Goal: Task Accomplishment & Management: Use online tool/utility

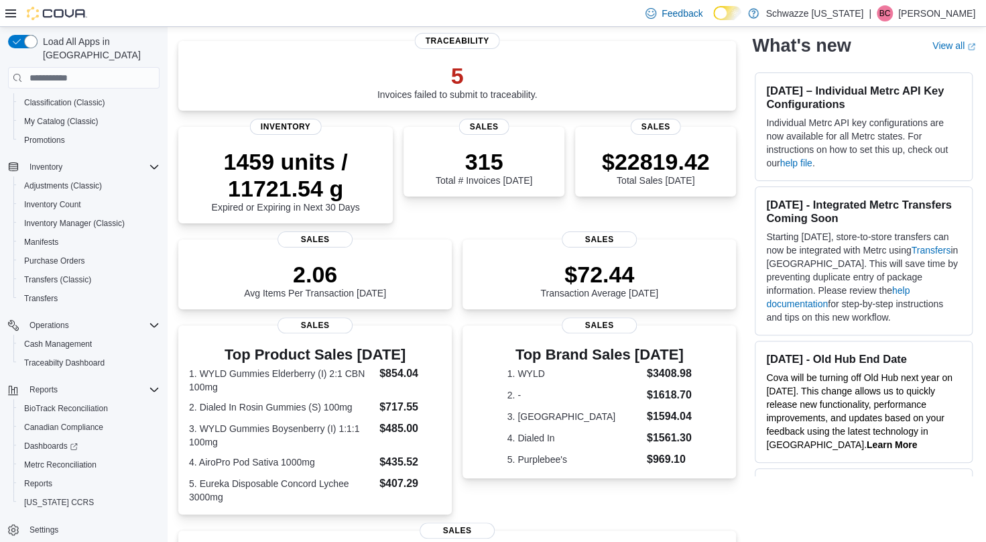
scroll to position [95, 0]
click at [29, 478] on span "Reports" at bounding box center [38, 483] width 28 height 11
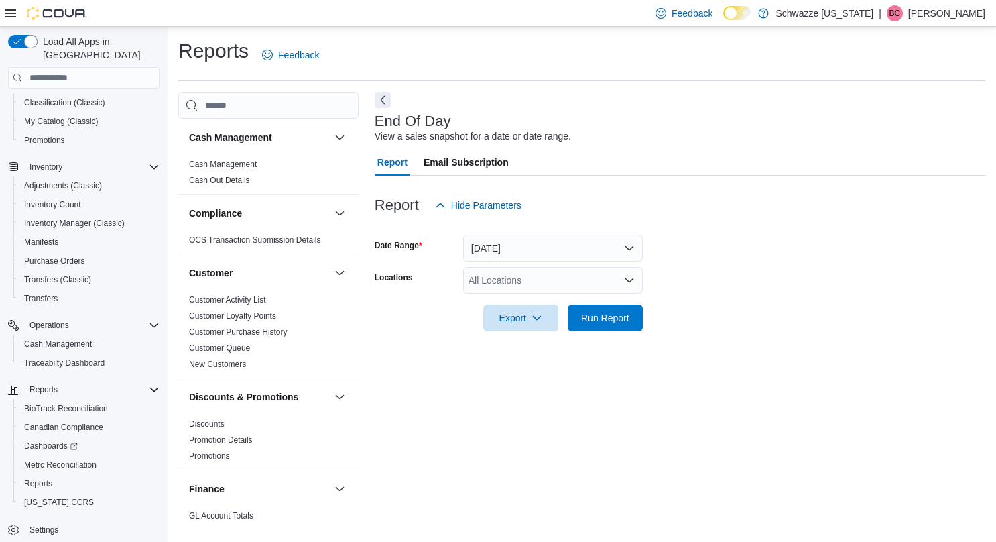
click at [555, 265] on form "Date Range [DATE] Locations All Locations Export Run Report" at bounding box center [680, 274] width 611 height 113
click at [534, 255] on button "[DATE]" at bounding box center [553, 248] width 180 height 27
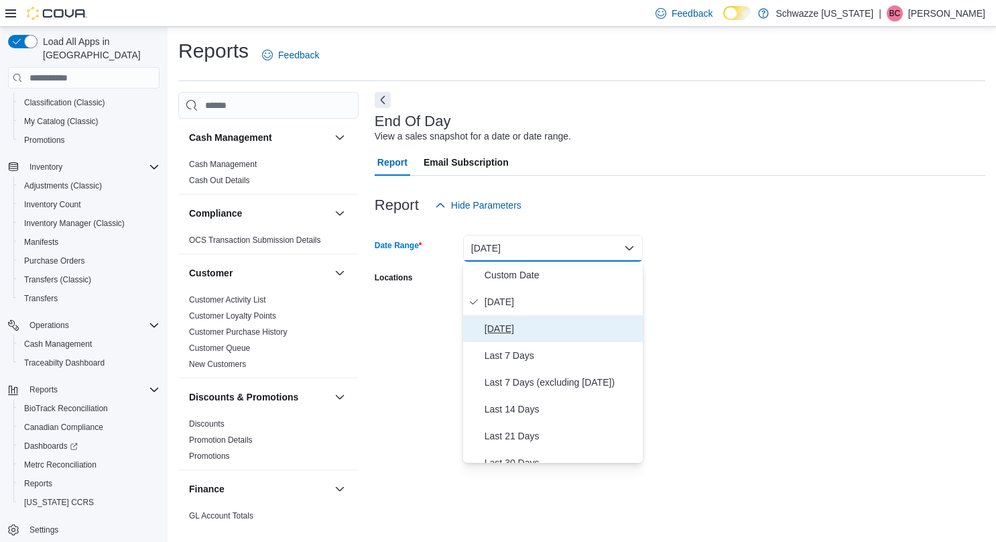
click at [511, 334] on span "[DATE]" at bounding box center [561, 328] width 153 height 16
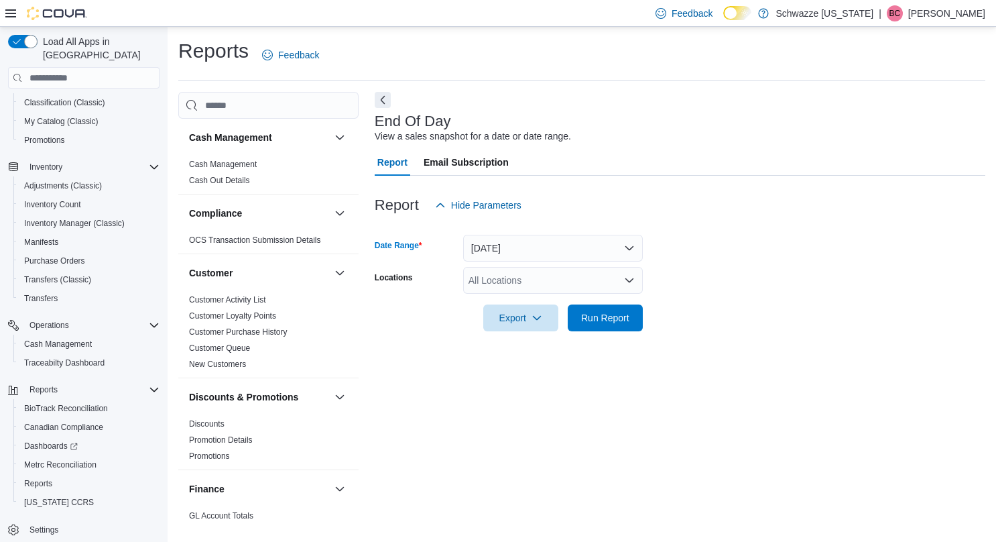
click at [489, 284] on div "All Locations" at bounding box center [553, 280] width 180 height 27
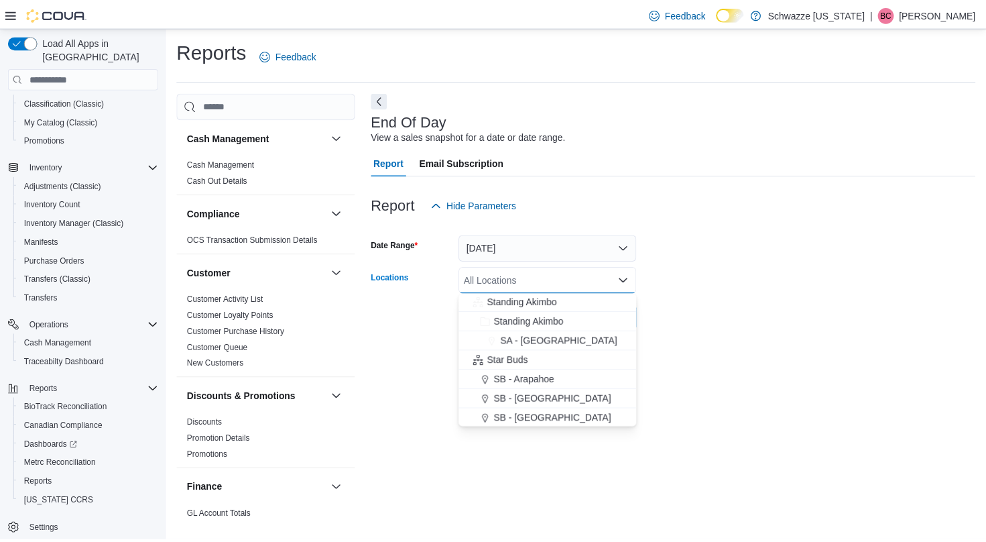
scroll to position [118, 0]
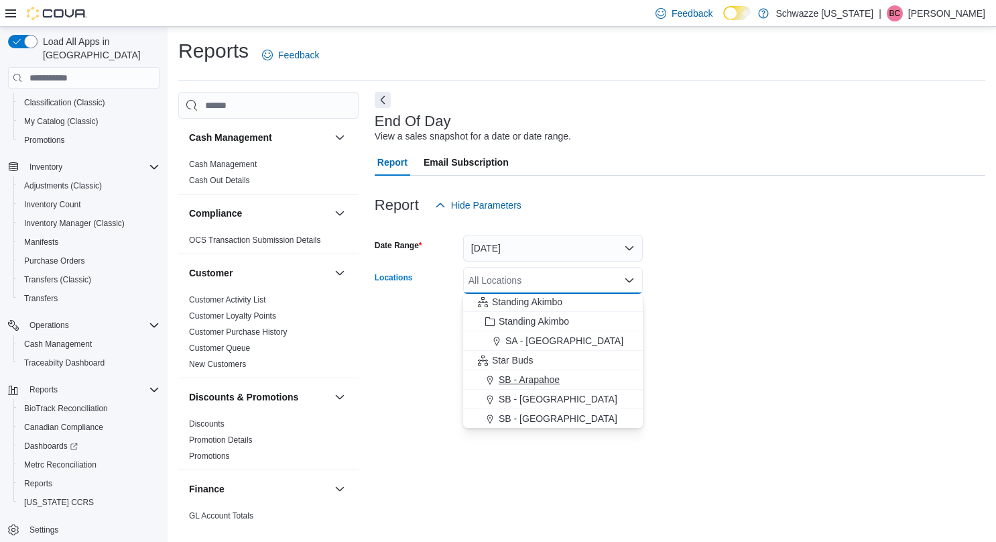
click at [523, 379] on span "SB - Arapahoe" at bounding box center [529, 379] width 61 height 13
click at [744, 247] on form "Date Range [DATE] Locations SB - [GEOGRAPHIC_DATA] Combo box. Selected. SB - [G…" at bounding box center [680, 274] width 611 height 113
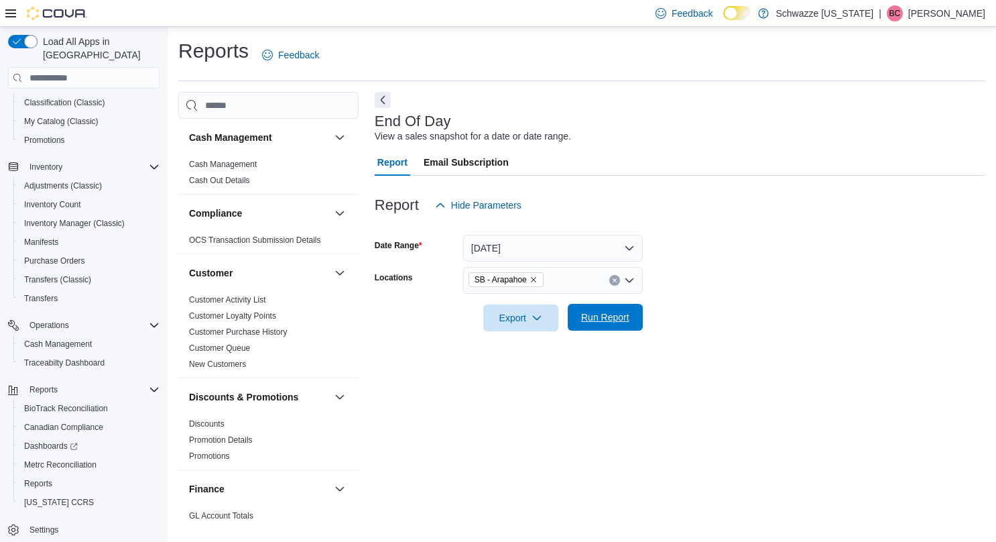
click at [594, 316] on span "Run Report" at bounding box center [605, 316] width 48 height 13
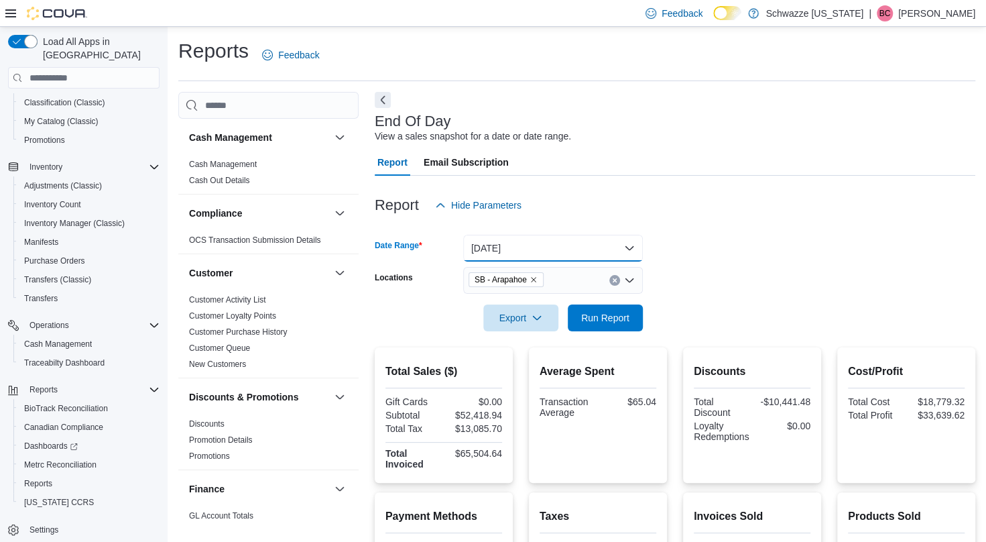
click at [528, 247] on button "[DATE]" at bounding box center [553, 248] width 180 height 27
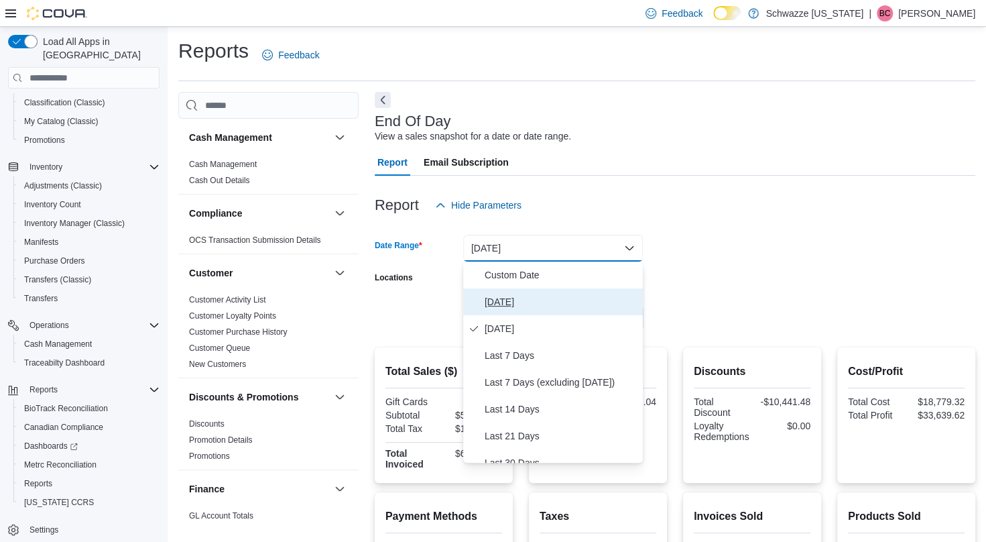
click at [507, 307] on span "[DATE]" at bounding box center [561, 302] width 153 height 16
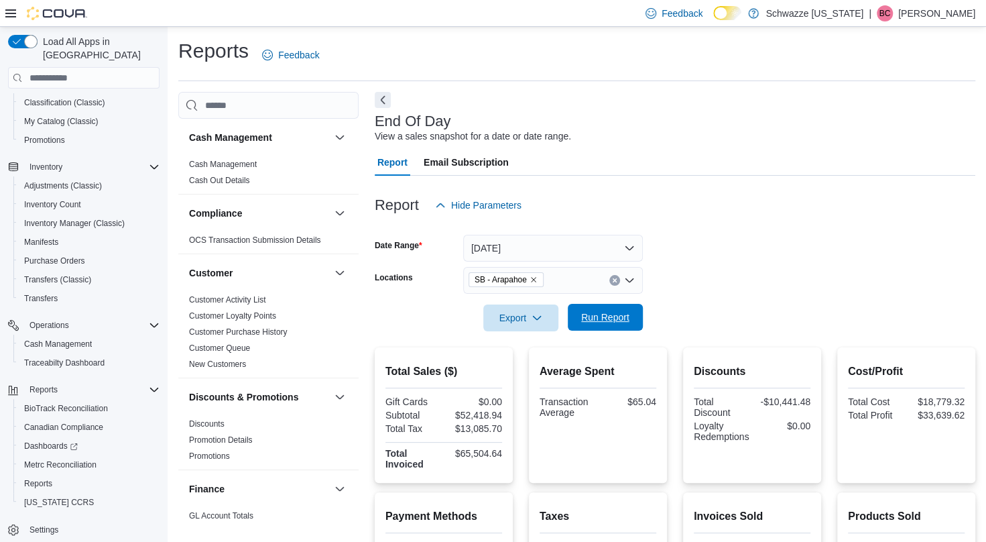
click at [590, 319] on span "Run Report" at bounding box center [605, 316] width 48 height 13
